Goal: Task Accomplishment & Management: Complete application form

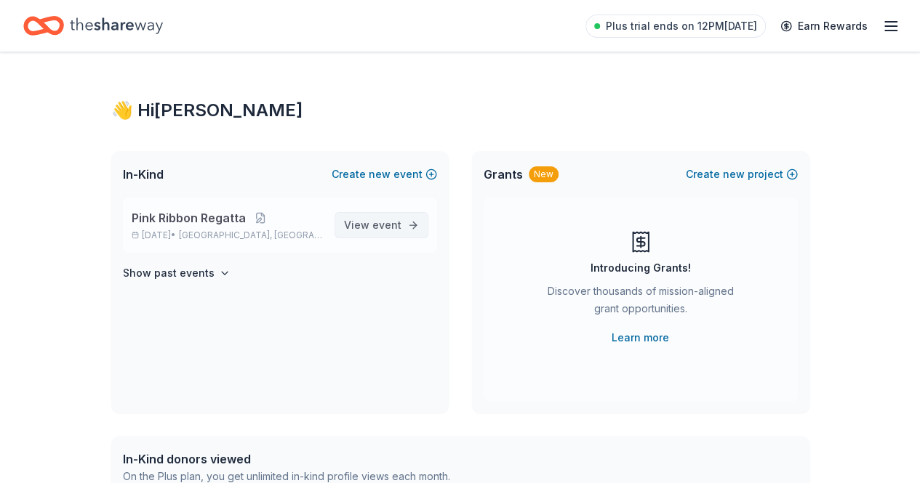
click at [345, 228] on link "View event" at bounding box center [381, 225] width 94 height 26
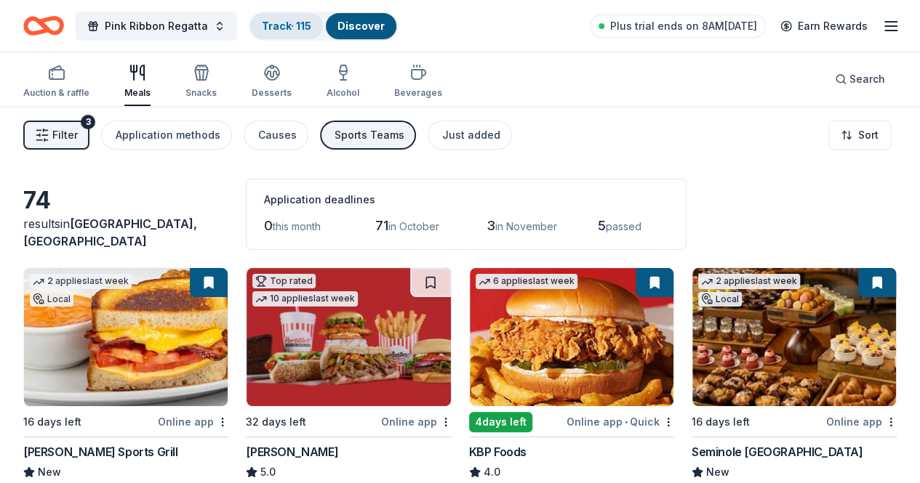
click at [313, 33] on div "Track · 115" at bounding box center [286, 26] width 73 height 26
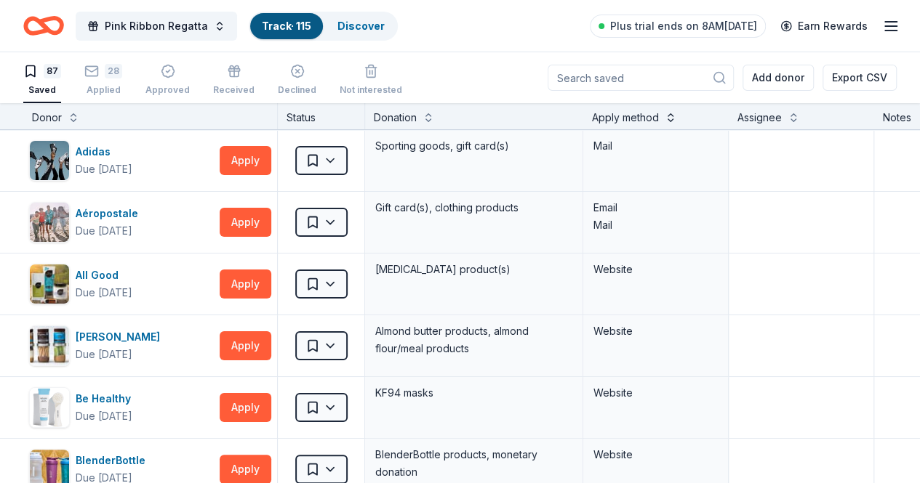
click at [676, 115] on button at bounding box center [670, 116] width 12 height 15
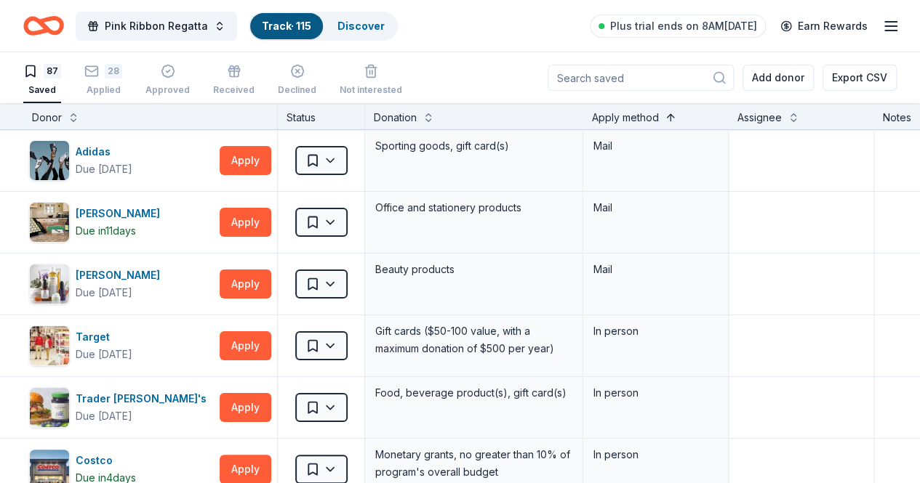
click at [676, 114] on button at bounding box center [670, 116] width 12 height 15
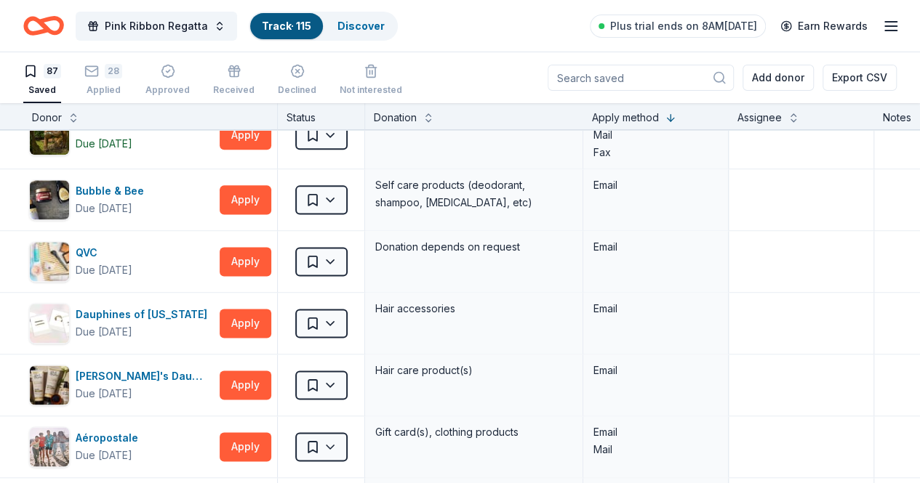
scroll to position [3694, 0]
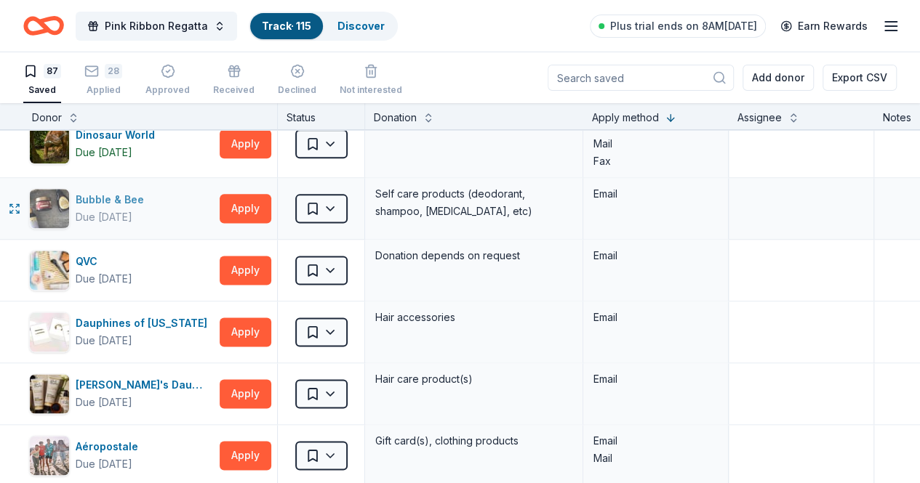
click at [110, 191] on div "Bubble & Bee" at bounding box center [113, 199] width 74 height 17
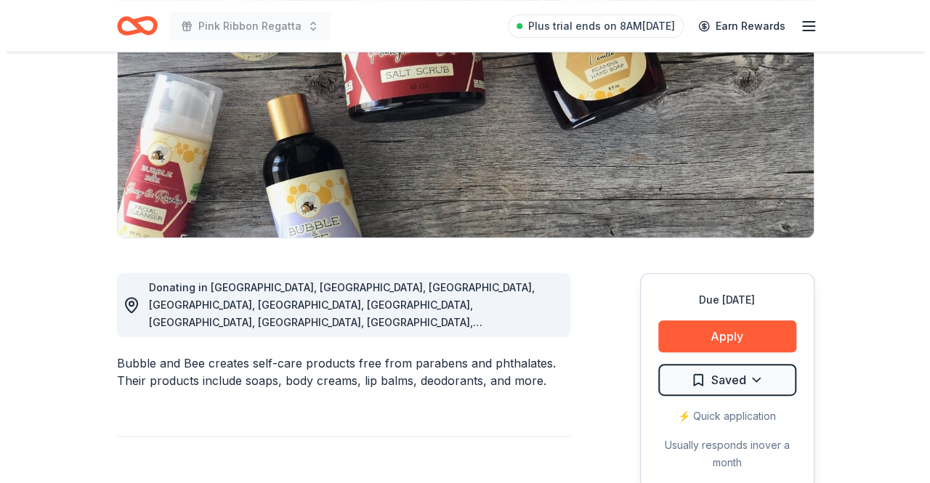
scroll to position [201, 0]
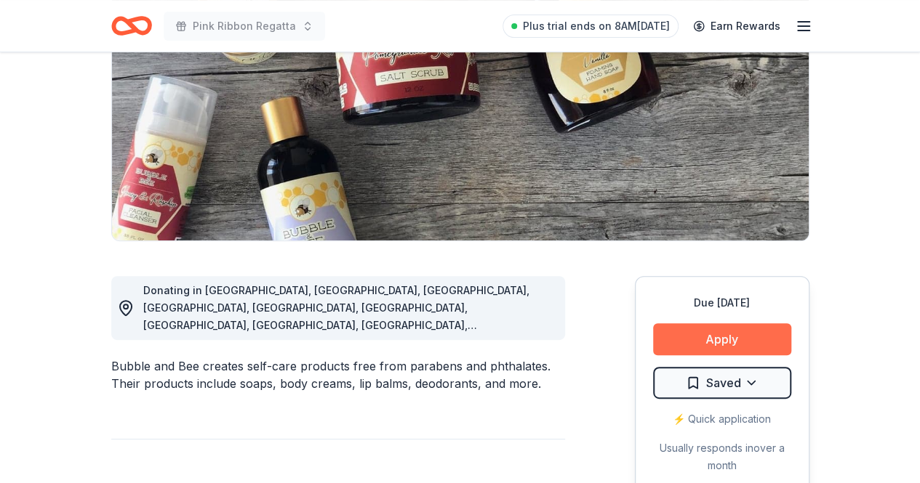
click at [741, 346] on button "Apply" at bounding box center [722, 339] width 138 height 32
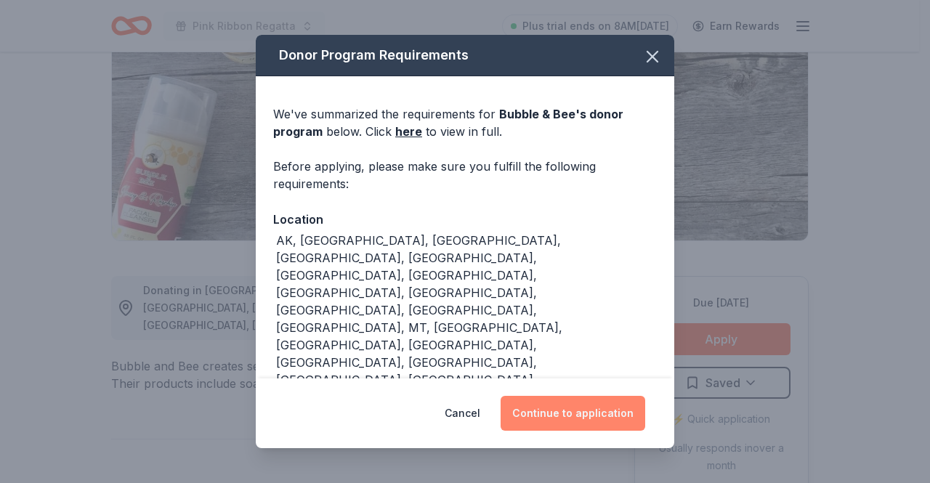
click at [613, 414] on button "Continue to application" at bounding box center [573, 413] width 145 height 35
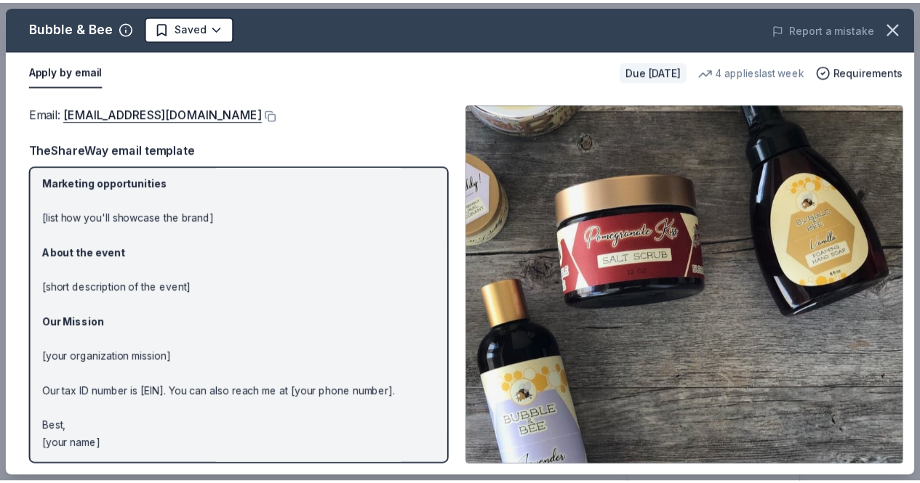
scroll to position [0, 0]
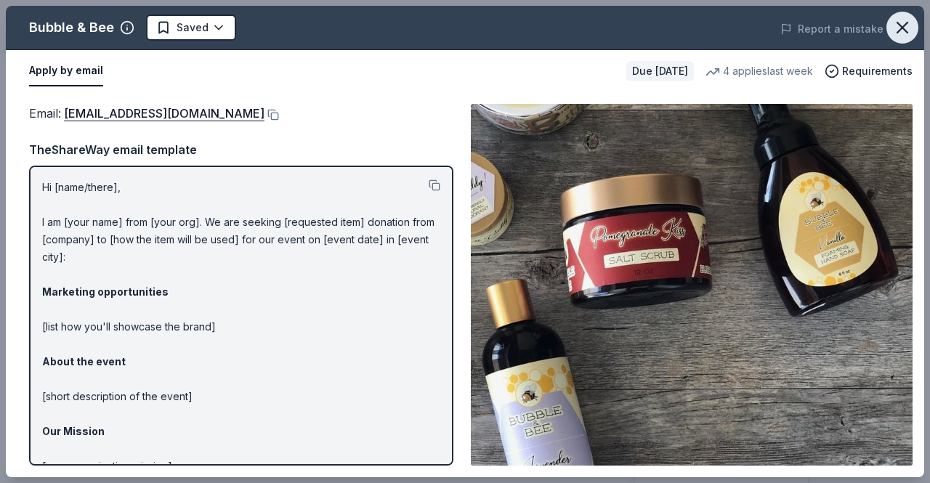
click at [906, 27] on icon "button" at bounding box center [903, 27] width 20 height 20
